Goal: Task Accomplishment & Management: Use online tool/utility

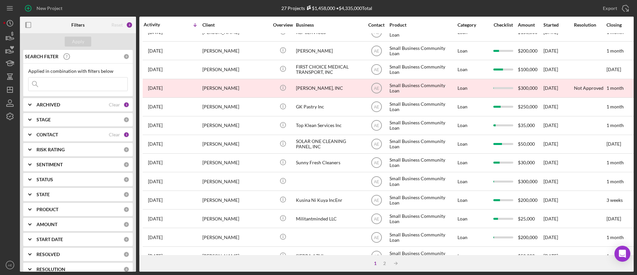
scroll to position [255, 0]
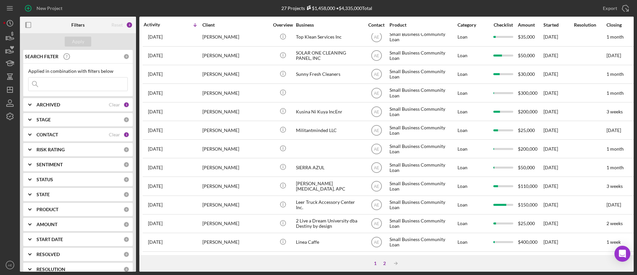
click at [385, 263] on div "2" at bounding box center [384, 262] width 9 height 5
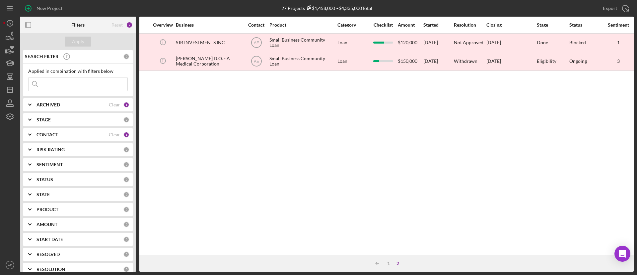
scroll to position [0, 0]
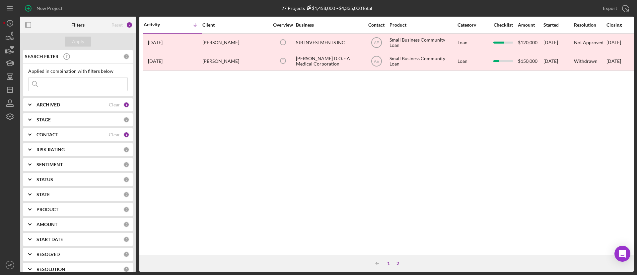
click at [389, 264] on div "1" at bounding box center [388, 262] width 9 height 5
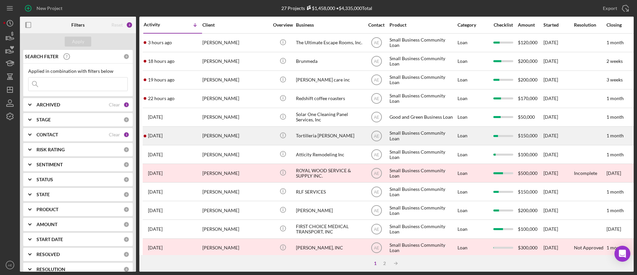
click at [255, 142] on div "[PERSON_NAME]" at bounding box center [236, 136] width 66 height 18
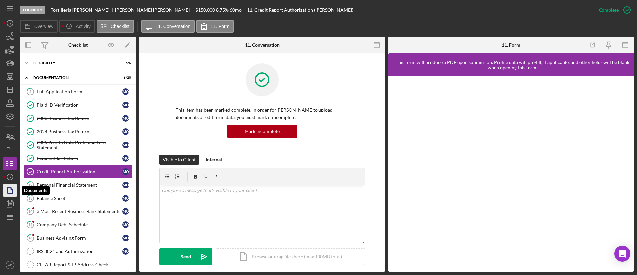
scroll to position [9, 0]
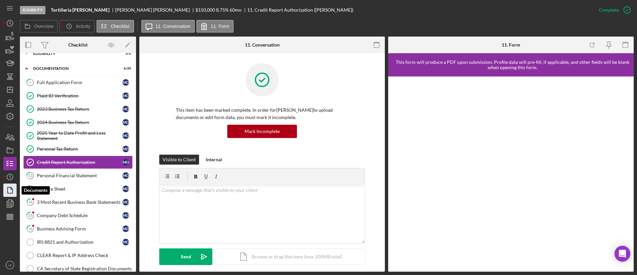
click at [9, 190] on icon "button" at bounding box center [10, 190] width 17 height 17
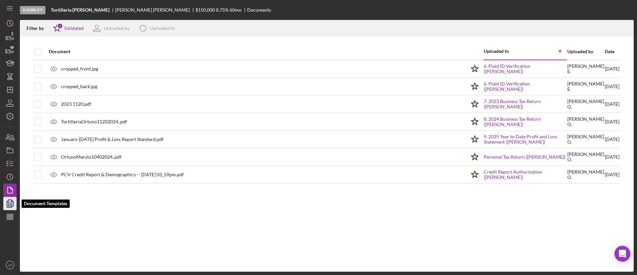
click at [12, 206] on polyline "button" at bounding box center [9, 204] width 5 height 6
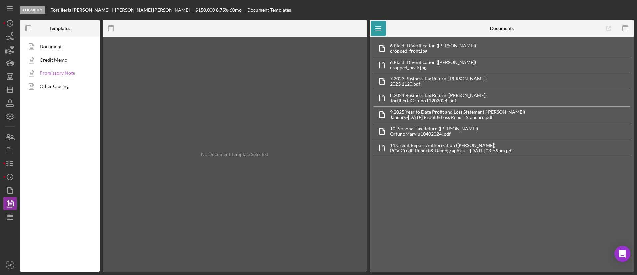
click at [58, 75] on link "Promissory Note" at bounding box center [58, 72] width 70 height 13
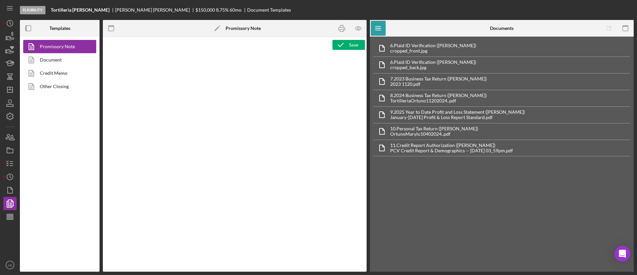
type textarea "<h1 style="text-align: center">Full Application Form</h1> <h2 style="text-align…"
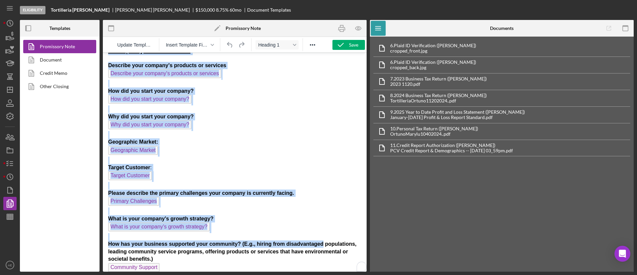
scroll to position [340, 0]
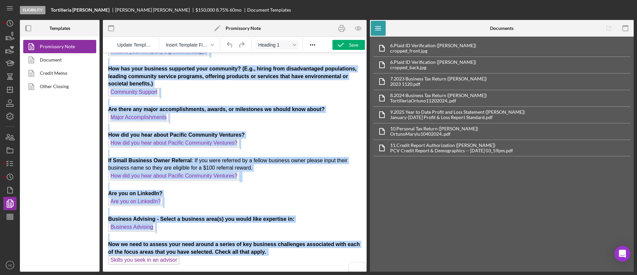
drag, startPoint x: 179, startPoint y: 69, endPoint x: 321, endPoint y: 298, distance: 269.0
copy body "Full Application Form Org Title Loan Request Loan Amount: Project Amount Use of…"
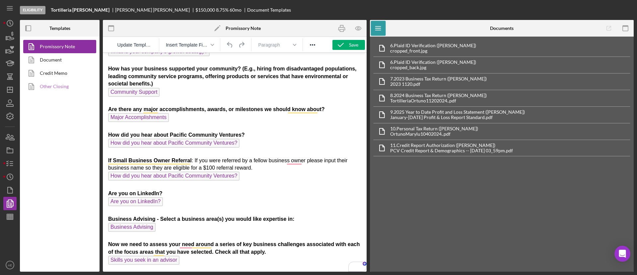
click at [68, 88] on link "Other Closing" at bounding box center [58, 86] width 70 height 13
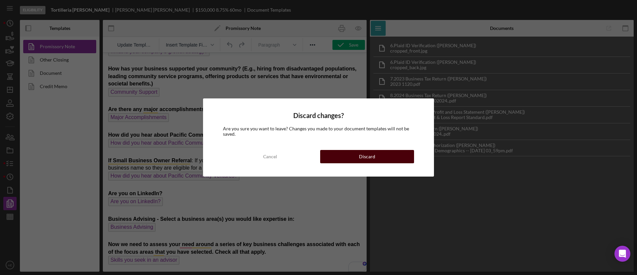
click at [363, 156] on div "Discard" at bounding box center [367, 156] width 16 height 13
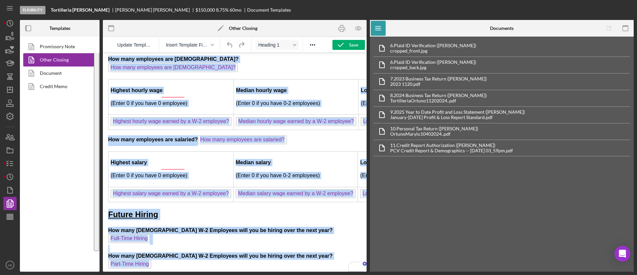
drag, startPoint x: 146, startPoint y: 66, endPoint x: 308, endPoint y: 298, distance: 282.3
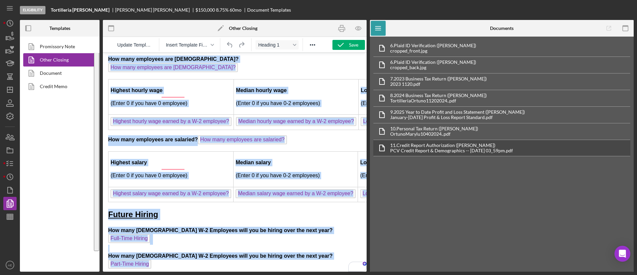
copy body "Business Advising Qooper Form Business Information Name of Business: Org Title …"
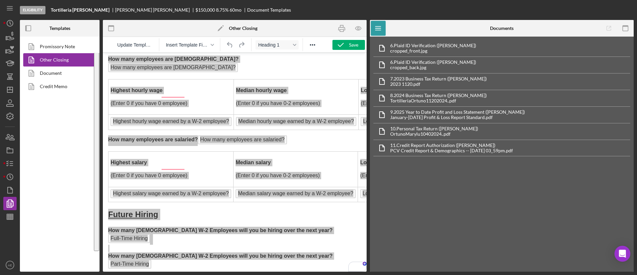
click at [36, 155] on div "Promissory Note Other Closing Document Credit Memo" at bounding box center [60, 154] width 80 height 235
click at [9, 162] on icon "button" at bounding box center [10, 163] width 17 height 17
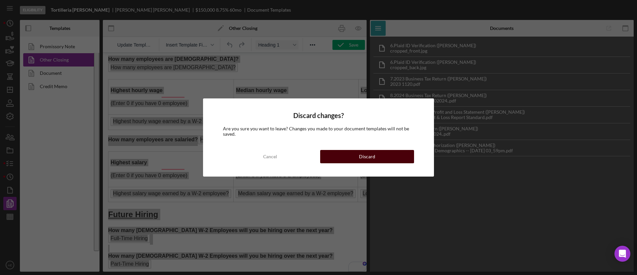
click at [370, 151] on div "Discard" at bounding box center [367, 156] width 16 height 13
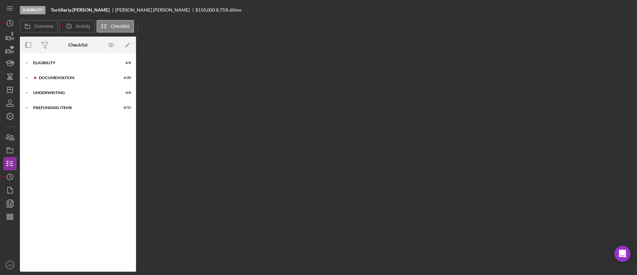
scroll to position [224, 0]
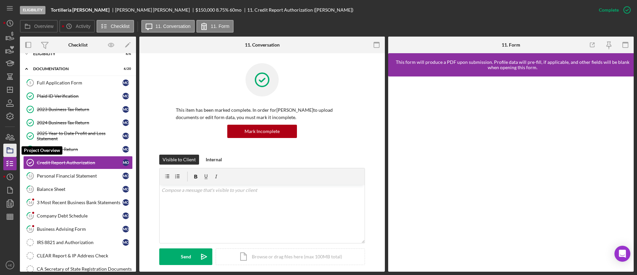
click at [10, 152] on rect "button" at bounding box center [10, 151] width 6 height 4
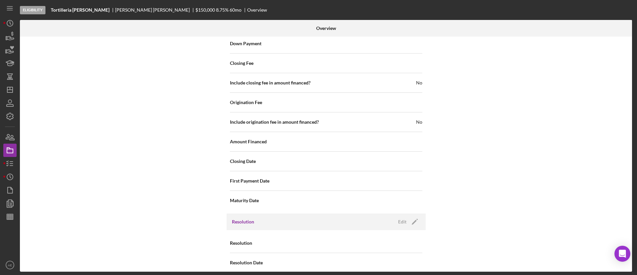
scroll to position [818, 0]
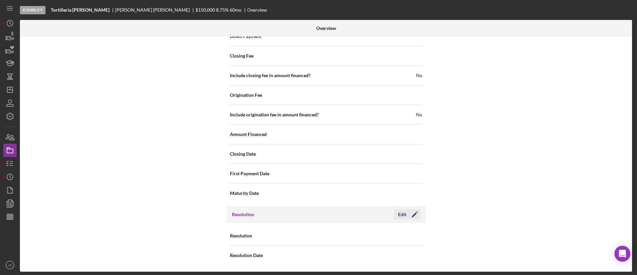
click at [410, 217] on icon "Icon/Edit" at bounding box center [415, 214] width 17 height 17
click at [393, 236] on div "Select..." at bounding box center [367, 235] width 80 height 15
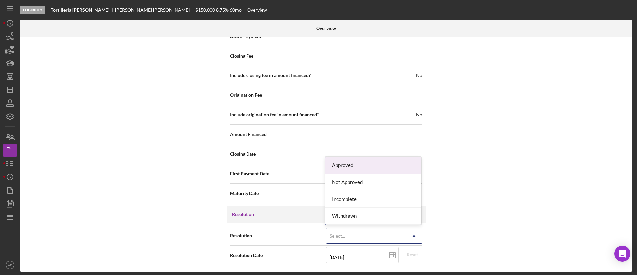
click at [521, 173] on div "Internal Workflow Stage Eligibility Icon/Dropdown Arrow Archive (can unarchive …" at bounding box center [326, 154] width 613 height 235
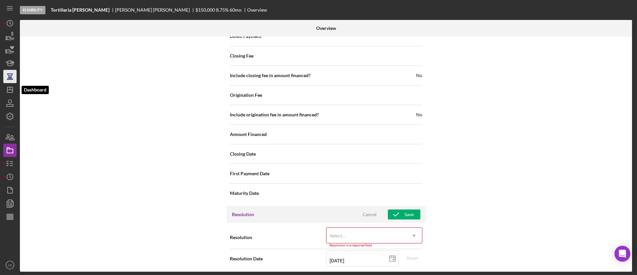
click at [8, 81] on icon "button" at bounding box center [10, 76] width 17 height 17
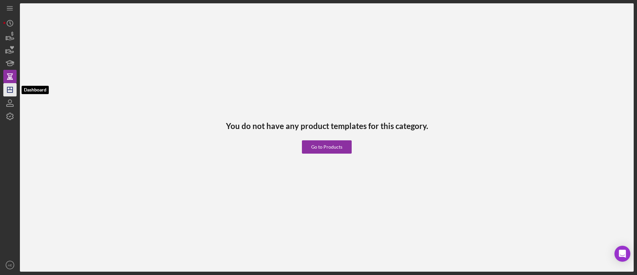
click at [8, 87] on polygon "button" at bounding box center [9, 89] width 5 height 5
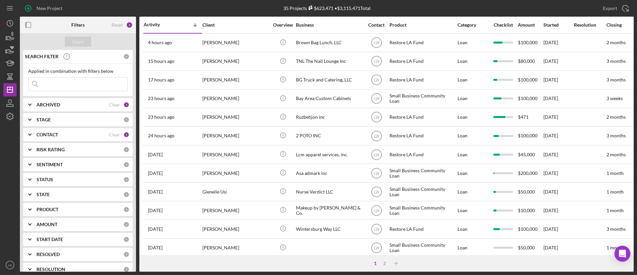
click at [95, 132] on div "CONTACT" at bounding box center [73, 134] width 72 height 5
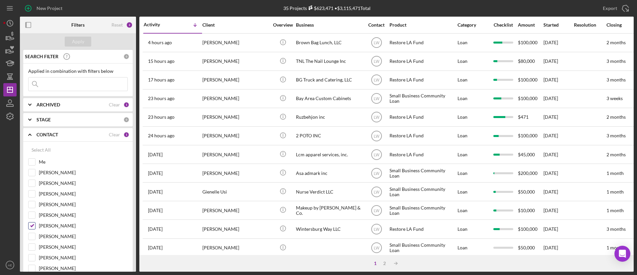
click at [32, 224] on input "[PERSON_NAME]" at bounding box center [32, 225] width 7 height 7
checkbox input "false"
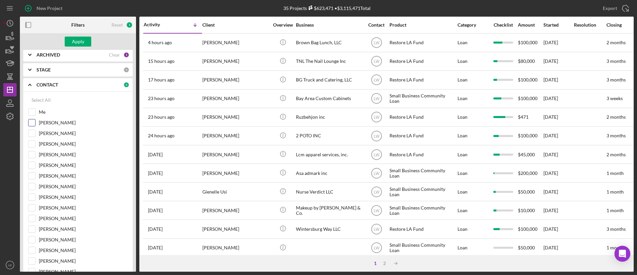
scroll to position [100, 0]
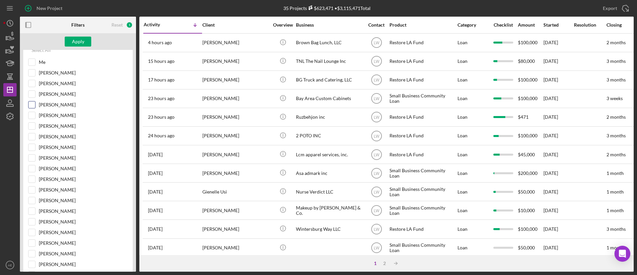
click at [30, 104] on input "[PERSON_NAME]" at bounding box center [32, 104] width 7 height 7
checkbox input "true"
click at [73, 43] on div "Apply" at bounding box center [78, 42] width 12 height 10
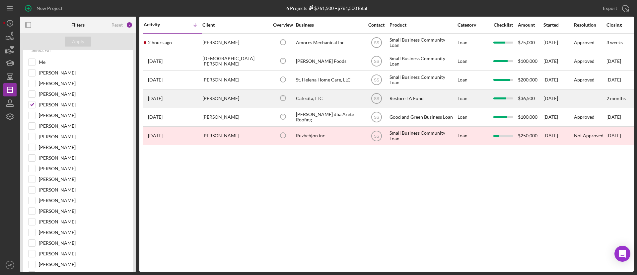
click at [255, 99] on div "Natalie Webb" at bounding box center [236, 99] width 66 height 18
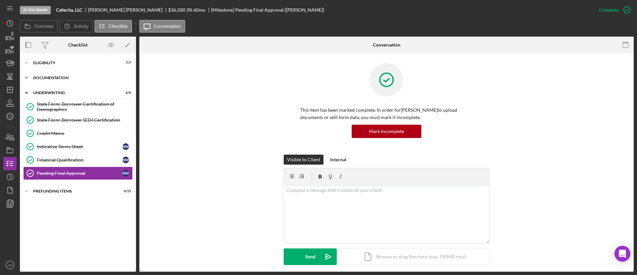
click at [60, 82] on div "Icon/Expander Documentation 18 / 20" at bounding box center [78, 77] width 116 height 13
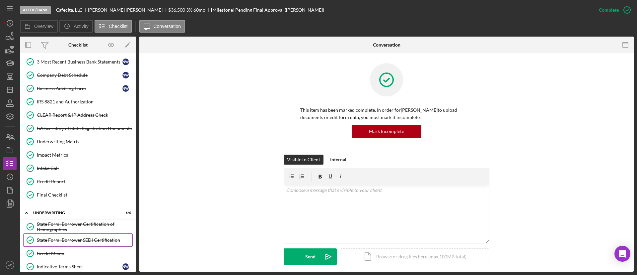
scroll to position [199, 0]
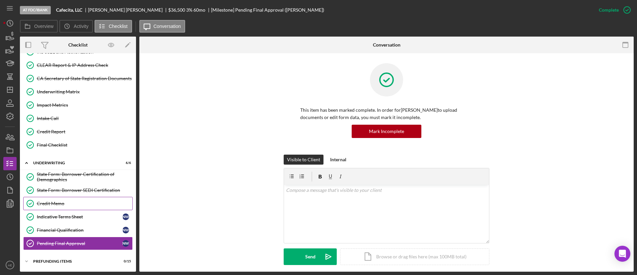
click at [69, 205] on div "Credit Memo" at bounding box center [85, 203] width 96 height 5
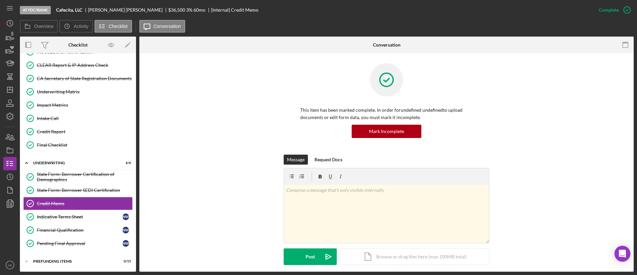
scroll to position [141, 0]
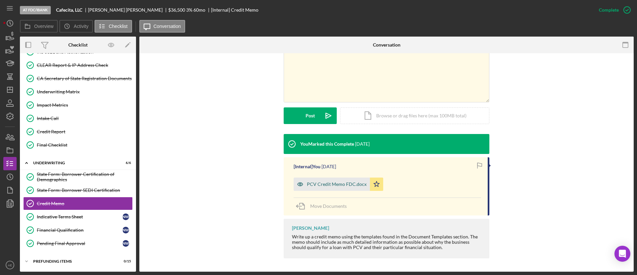
click at [321, 187] on div "PCV Credit Memo FDC.docx" at bounding box center [332, 183] width 76 height 13
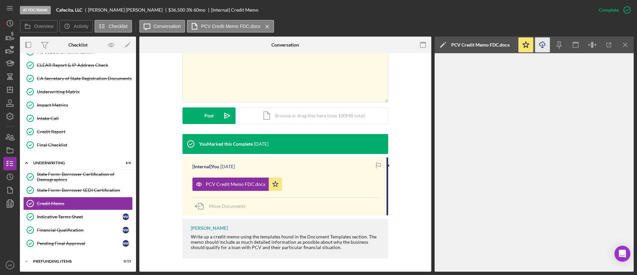
drag, startPoint x: 541, startPoint y: 41, endPoint x: 518, endPoint y: 75, distance: 41.0
click at [541, 41] on icon "Icon/Download" at bounding box center [543, 45] width 15 height 15
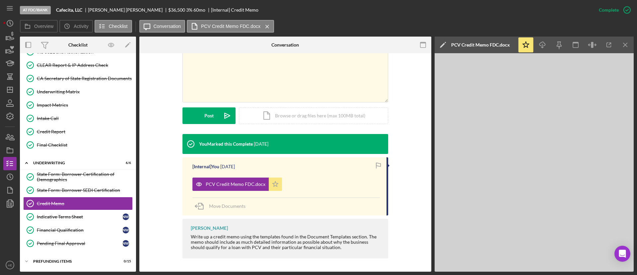
click at [275, 184] on icon "Icon/Star" at bounding box center [275, 183] width 13 height 13
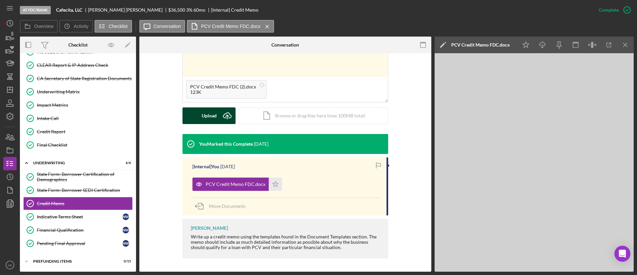
click at [213, 121] on div "Upload" at bounding box center [209, 115] width 15 height 17
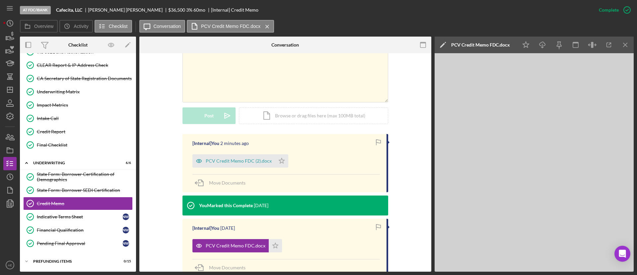
click at [287, 156] on div "PCV Credit Memo FDC (2).docx Icon/Star" at bounding box center [242, 159] width 99 height 17
click at [283, 161] on icon "Icon/Star" at bounding box center [281, 160] width 13 height 13
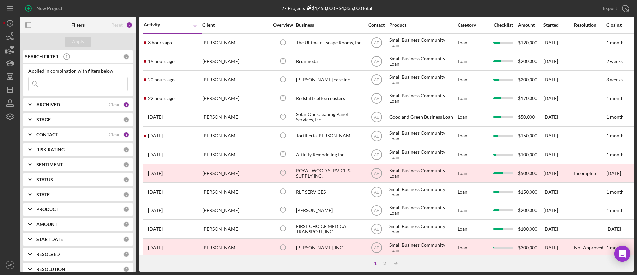
click at [41, 134] on b "CONTACT" at bounding box center [48, 134] width 22 height 5
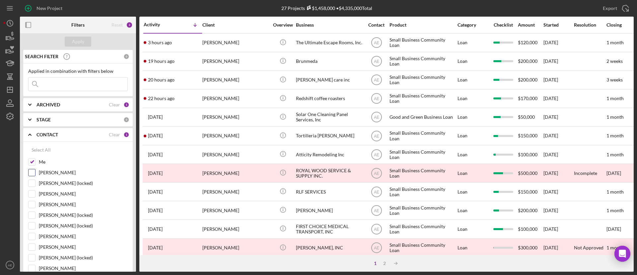
drag, startPoint x: 30, startPoint y: 160, endPoint x: 75, endPoint y: 172, distance: 46.9
click at [31, 159] on input "Me" at bounding box center [32, 161] width 7 height 7
checkbox input "false"
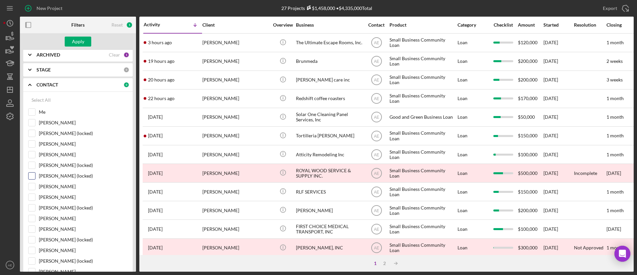
scroll to position [100, 0]
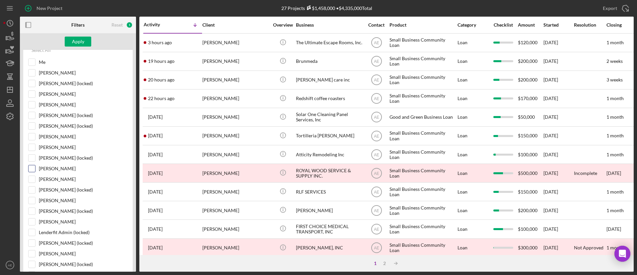
click at [32, 170] on input "[PERSON_NAME]" at bounding box center [32, 168] width 7 height 7
checkbox input "true"
click at [84, 44] on button "Apply" at bounding box center [78, 42] width 27 height 10
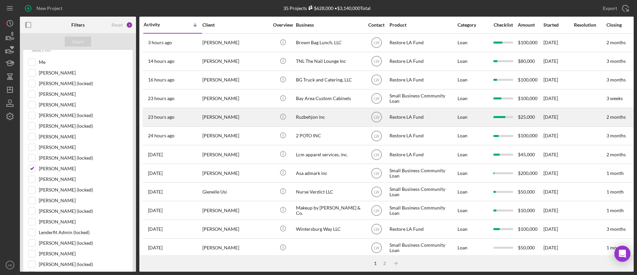
click at [249, 119] on div "[PERSON_NAME]" at bounding box center [236, 117] width 66 height 18
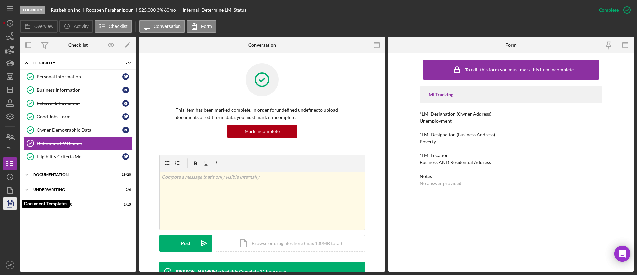
click at [9, 207] on polyline "button" at bounding box center [9, 204] width 5 height 6
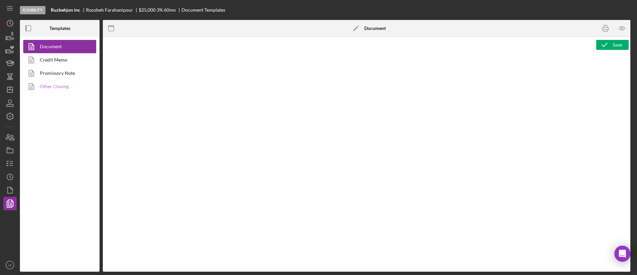
type textarea "<h1 style="text-align: center;">Full Application Form</h1> <h2 style="text-alig…"
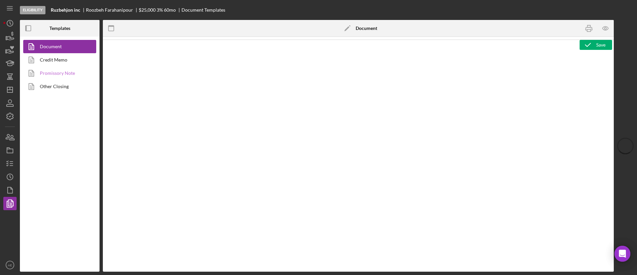
click at [69, 74] on link "Promissory Note" at bounding box center [58, 72] width 70 height 13
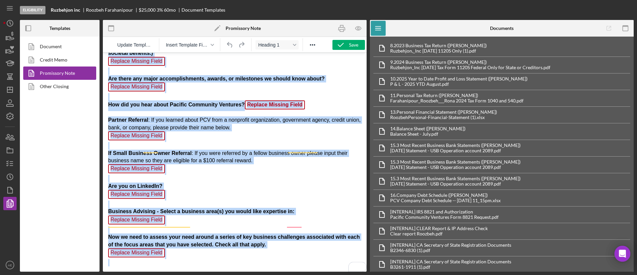
scroll to position [475, 0]
drag, startPoint x: 213, startPoint y: 125, endPoint x: 294, endPoint y: 297, distance: 190.3
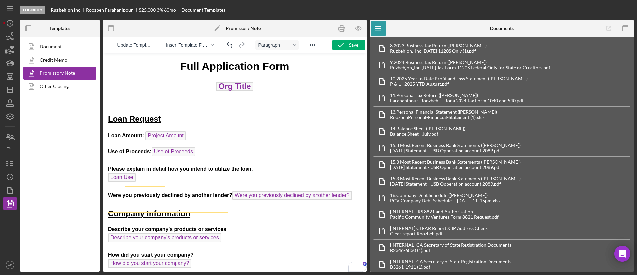
scroll to position [0, 0]
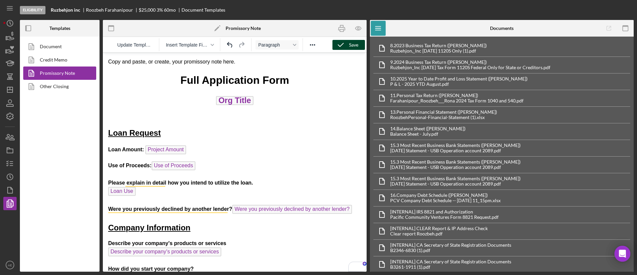
drag, startPoint x: 345, startPoint y: 44, endPoint x: 234, endPoint y: 3, distance: 117.5
click at [345, 44] on icon "button" at bounding box center [341, 45] width 17 height 17
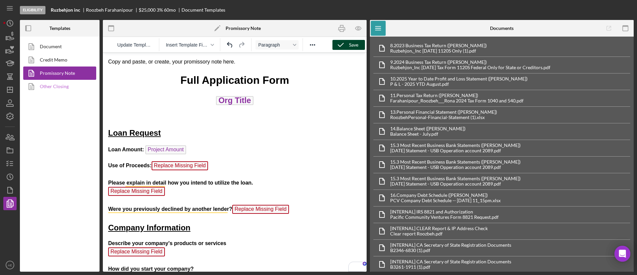
click at [64, 90] on link "Other Closing" at bounding box center [58, 86] width 70 height 13
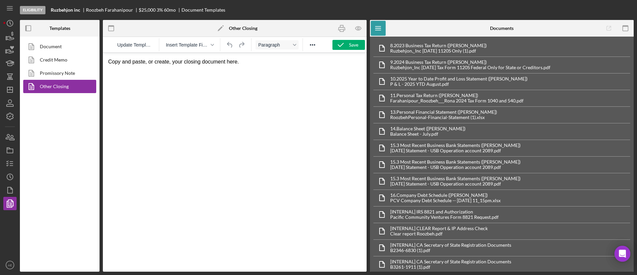
click at [181, 63] on p "Copy and paste, or create, your closing document here." at bounding box center [234, 61] width 253 height 7
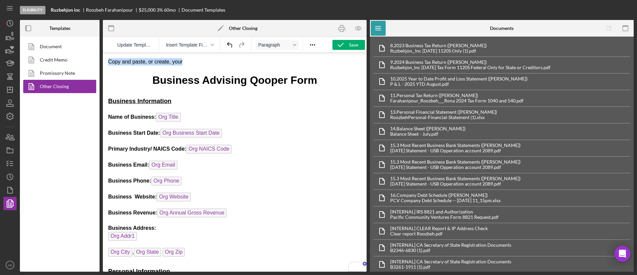
drag, startPoint x: 205, startPoint y: 64, endPoint x: 105, endPoint y: 63, distance: 99.6
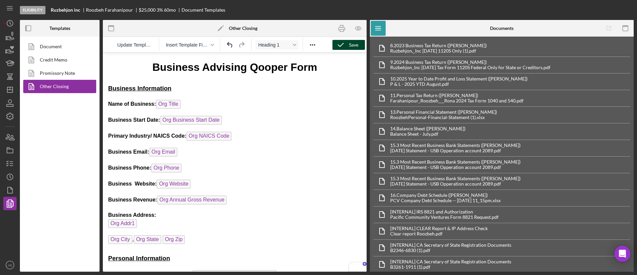
drag, startPoint x: 335, startPoint y: 47, endPoint x: 230, endPoint y: 2, distance: 114.2
click at [335, 47] on icon "button" at bounding box center [341, 45] width 17 height 17
